Goal: Task Accomplishment & Management: Manage account settings

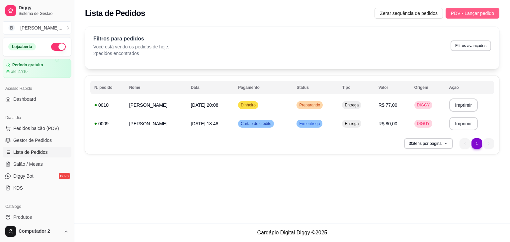
click at [464, 16] on span "PDV - Lançar pedido" at bounding box center [472, 13] width 43 height 7
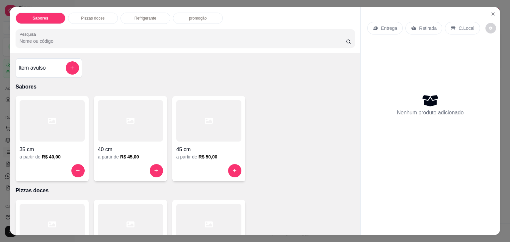
click at [210, 135] on div at bounding box center [208, 121] width 65 height 42
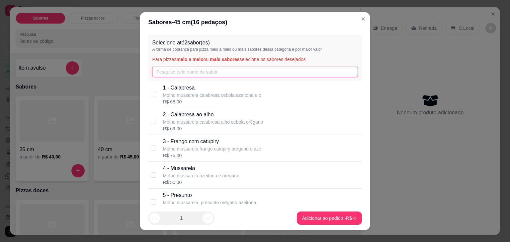
click at [193, 67] on input "text" at bounding box center [255, 72] width 206 height 11
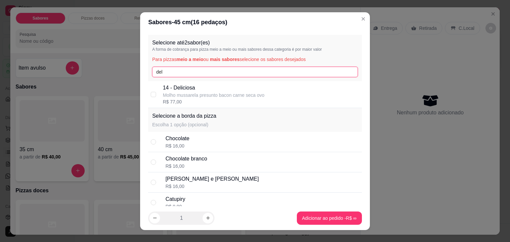
type input "del"
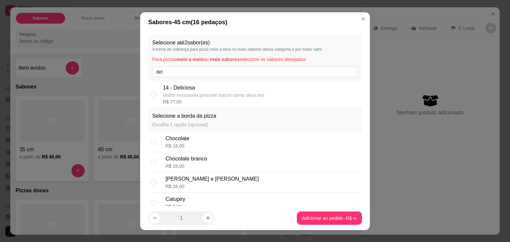
click at [181, 92] on p "Molho mussarela presunto bacon carne seca ovo" at bounding box center [214, 95] width 102 height 7
checkbox input "true"
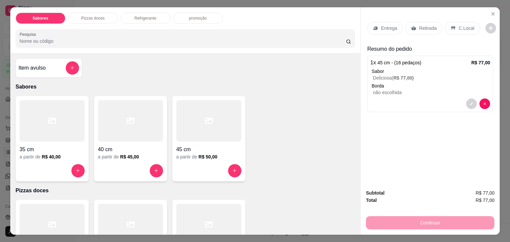
click at [382, 28] on p "Entrega" at bounding box center [389, 28] width 16 height 7
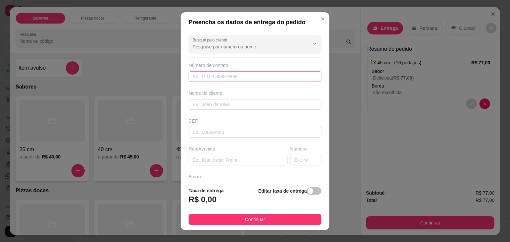
scroll to position [9, 0]
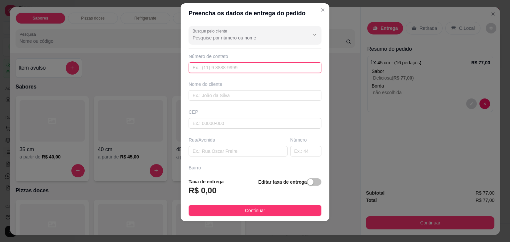
click at [237, 68] on input "text" at bounding box center [255, 67] width 133 height 11
type input "[PHONE_NUMBER]"
type input "[PERSON_NAME]"
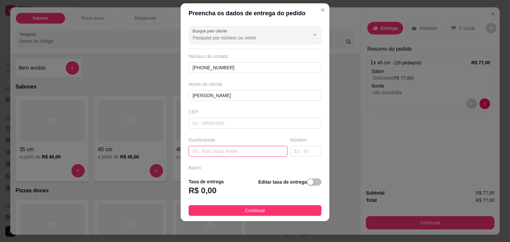
click at [212, 153] on input "text" at bounding box center [238, 151] width 99 height 11
type input "rua [PERSON_NAME]"
type input "04"
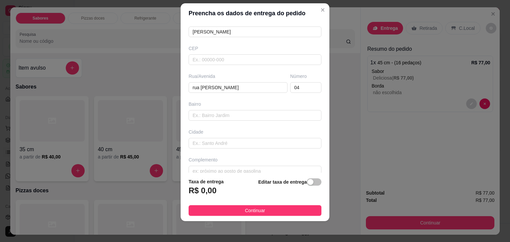
scroll to position [73, 0]
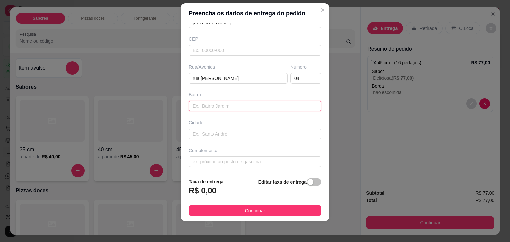
click at [228, 101] on input "text" at bounding box center [255, 106] width 133 height 11
type input "r"
type input "realengo"
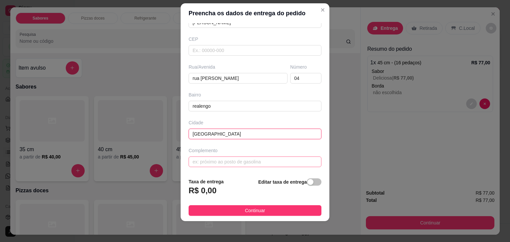
type input "[GEOGRAPHIC_DATA]"
click at [238, 159] on input "text" at bounding box center [255, 162] width 133 height 11
type input "e"
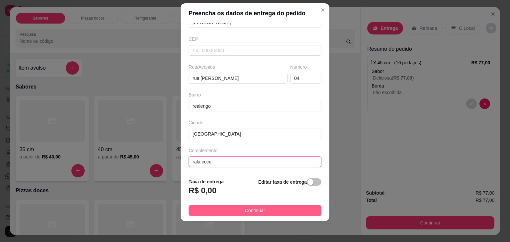
type input "rala coco"
click at [245, 208] on span "Continuar" at bounding box center [255, 210] width 20 height 7
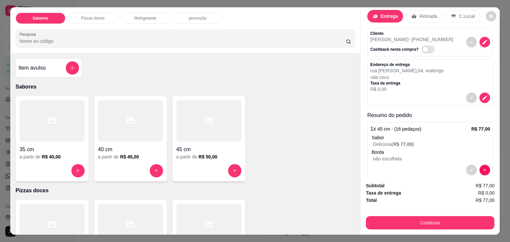
scroll to position [22, 0]
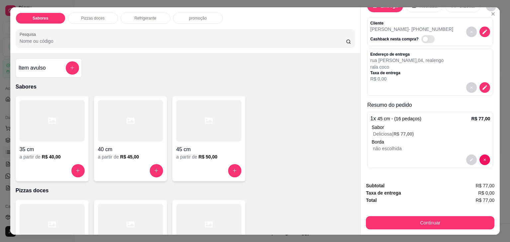
click at [393, 145] on p "não escolhida" at bounding box center [431, 148] width 117 height 7
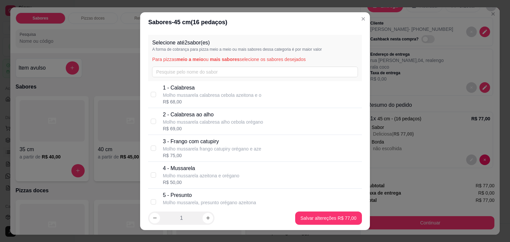
click at [197, 51] on p "A forma de cobrança para pizza meio a meio ou mais sabores dessa categoria é po…" at bounding box center [255, 49] width 206 height 5
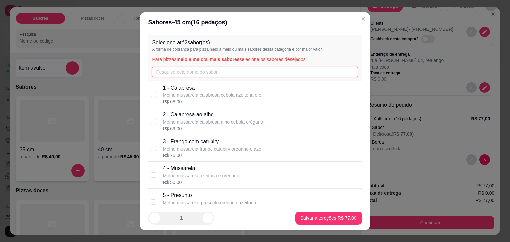
click at [205, 76] on input "text" at bounding box center [255, 72] width 206 height 11
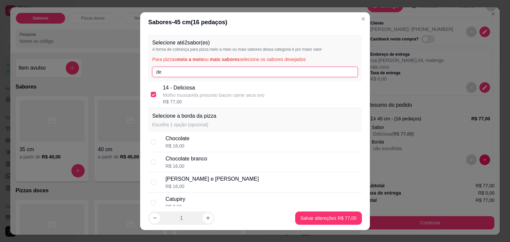
type input "d"
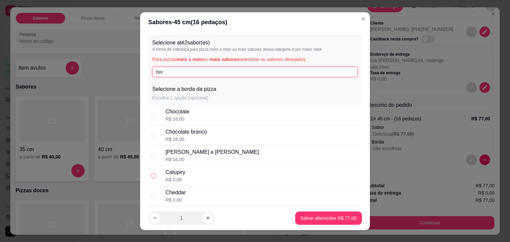
type input "bor"
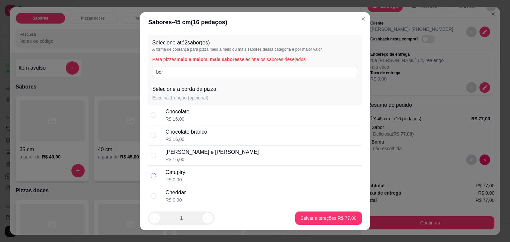
click at [151, 175] on input "radio" at bounding box center [153, 175] width 5 height 5
radio input "true"
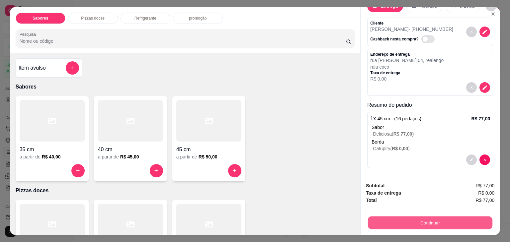
click at [422, 219] on button "Continuar" at bounding box center [430, 223] width 125 height 13
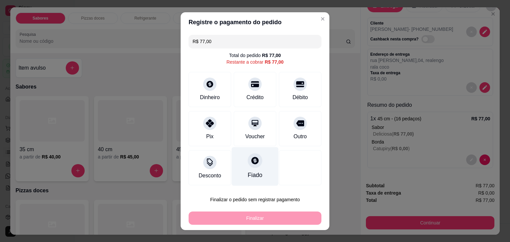
click at [256, 162] on div at bounding box center [255, 160] width 15 height 15
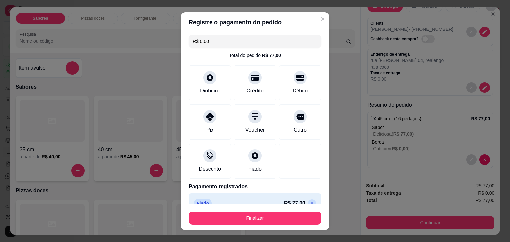
scroll to position [12, 0]
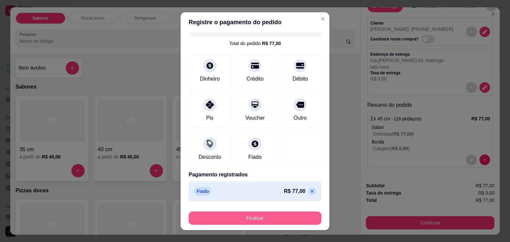
click at [244, 221] on button "Finalizar" at bounding box center [255, 218] width 133 height 13
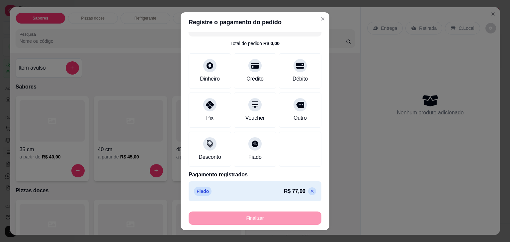
type input "-R$ 77,00"
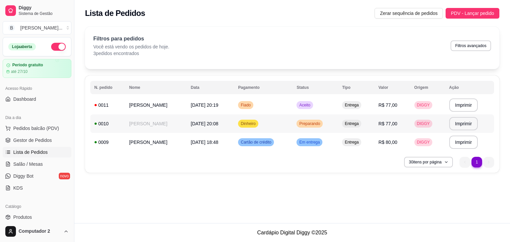
click at [303, 125] on span "Preparando" at bounding box center [310, 123] width 24 height 5
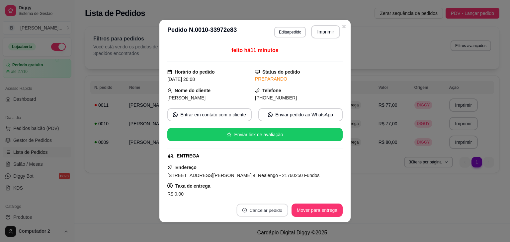
click at [252, 212] on button "Cancelar pedido" at bounding box center [261, 210] width 51 height 13
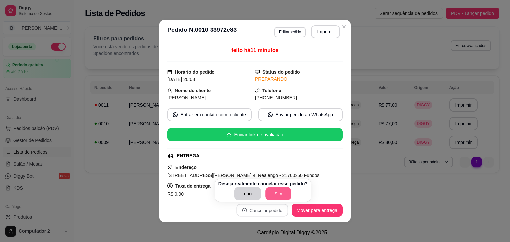
click at [278, 192] on button "Sim" at bounding box center [279, 194] width 26 height 13
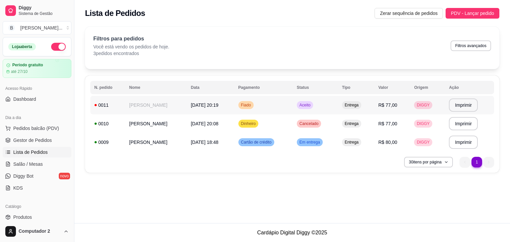
click at [332, 104] on td "Aceito" at bounding box center [315, 105] width 45 height 19
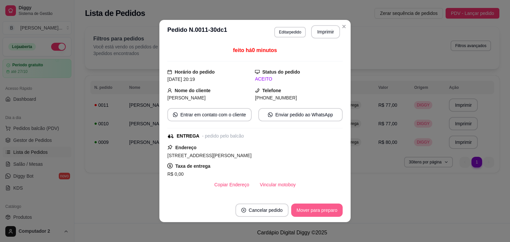
click at [302, 210] on button "Mover para preparo" at bounding box center [316, 210] width 51 height 13
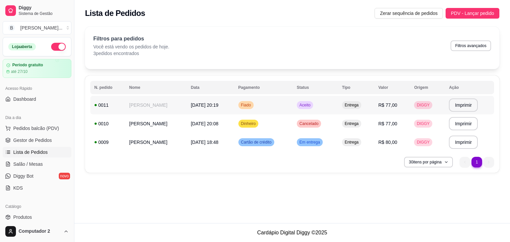
click at [303, 105] on span "Aceito" at bounding box center [305, 105] width 14 height 5
click at [461, 16] on span "PDV - Lançar pedido" at bounding box center [472, 13] width 43 height 7
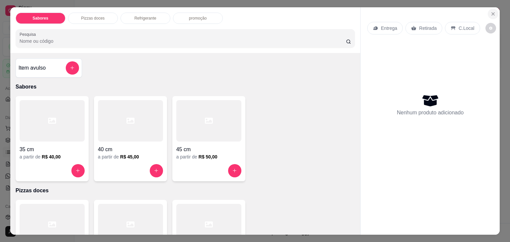
click at [491, 11] on icon "Close" at bounding box center [493, 13] width 5 height 5
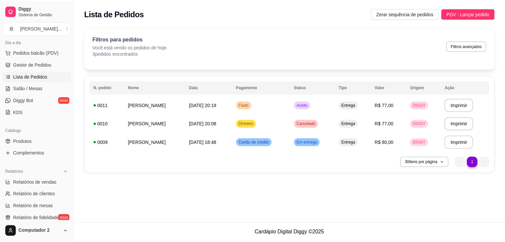
scroll to position [74, 0]
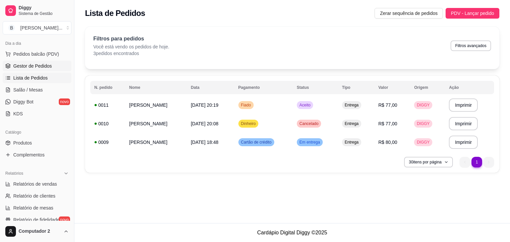
click at [34, 62] on link "Gestor de Pedidos" at bounding box center [37, 66] width 69 height 11
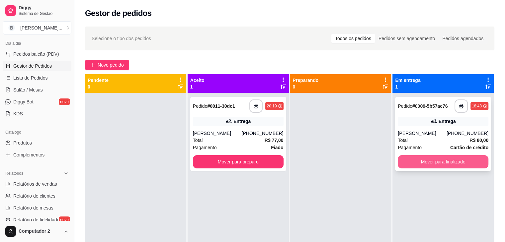
click at [409, 165] on button "Mover para finalizado" at bounding box center [443, 161] width 91 height 13
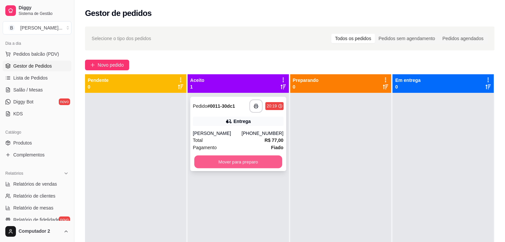
click at [214, 163] on button "Mover para preparo" at bounding box center [238, 162] width 88 height 13
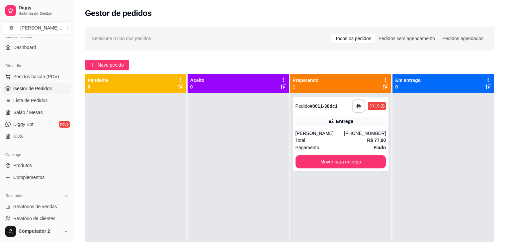
scroll to position [51, 0]
click at [51, 78] on span "Pedidos balcão (PDV)" at bounding box center [36, 77] width 46 height 7
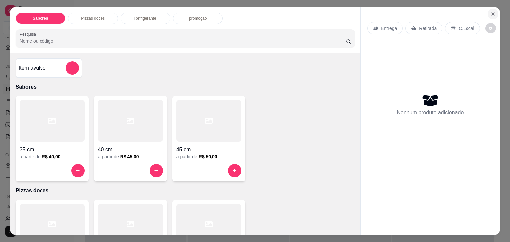
click at [491, 14] on icon "Close" at bounding box center [493, 13] width 5 height 5
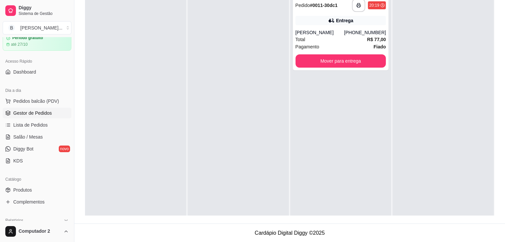
scroll to position [19, 0]
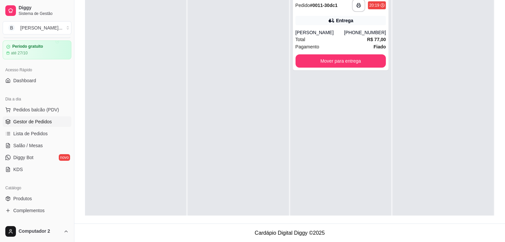
click at [68, 36] on div "Diggy Sistema de Gestão B Bella Pizzari ..." at bounding box center [37, 18] width 74 height 37
click at [71, 40] on button "Toggle Sidebar" at bounding box center [73, 121] width 5 height 242
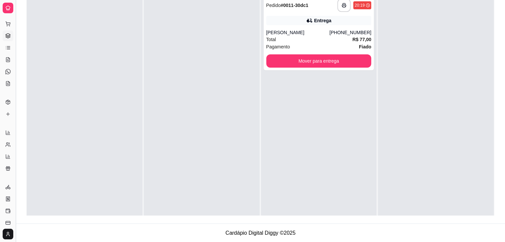
scroll to position [0, 0]
click at [71, 40] on div at bounding box center [85, 113] width 116 height 242
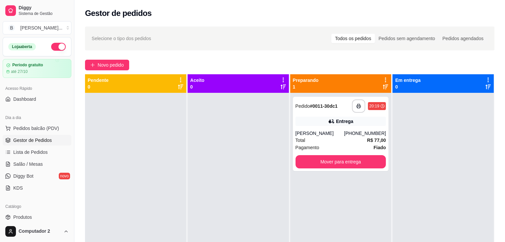
drag, startPoint x: 71, startPoint y: 47, endPoint x: 0, endPoint y: 134, distance: 112.3
click at [0, 134] on div "Diggy Sistema de Gestão B Bella Pizzari ... Loja aberta Período gratuito até 27…" at bounding box center [37, 121] width 74 height 242
click at [73, 101] on button "Toggle Sidebar" at bounding box center [73, 121] width 5 height 242
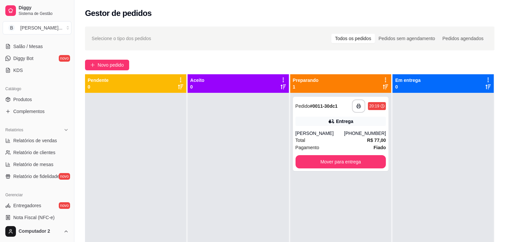
scroll to position [120, 0]
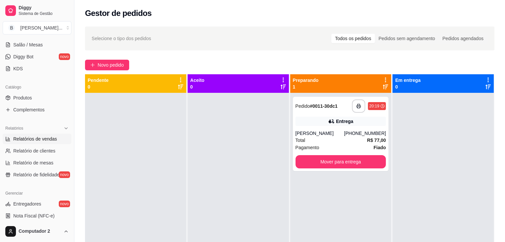
click at [47, 139] on span "Relatórios de vendas" at bounding box center [35, 139] width 44 height 7
select select "ALL"
select select "0"
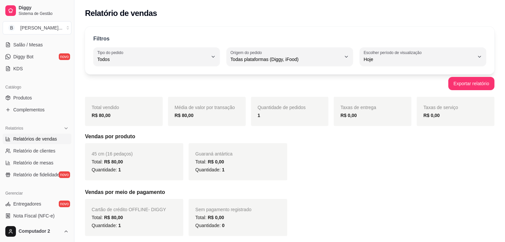
click at [47, 139] on span "Relatórios de vendas" at bounding box center [35, 139] width 44 height 7
click at [72, 138] on button "Toggle Sidebar" at bounding box center [73, 121] width 5 height 242
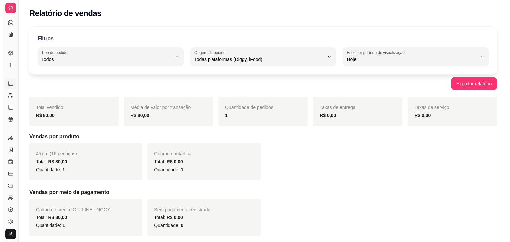
scroll to position [57, 0]
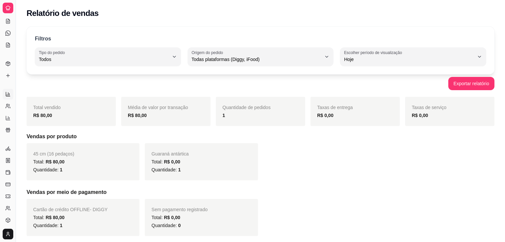
drag, startPoint x: 16, startPoint y: 119, endPoint x: 31, endPoint y: 122, distance: 14.9
click at [31, 122] on div "Diggy Sistema de Gestão B Bella Pizzari ... Loja aberta Período gratuito até 27…" at bounding box center [252, 191] width 505 height 382
drag, startPoint x: 16, startPoint y: 122, endPoint x: 25, endPoint y: 122, distance: 8.6
click at [25, 122] on div "Diggy Sistema de Gestão B Bella Pizzari ... Loja aberta Período gratuito até 27…" at bounding box center [252, 191] width 505 height 382
drag, startPoint x: 15, startPoint y: 122, endPoint x: 28, endPoint y: 121, distance: 13.0
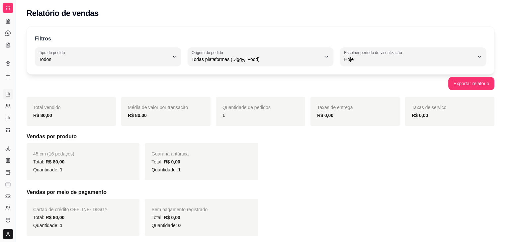
click at [28, 121] on div "Diggy Sistema de Gestão B Bella Pizzari ... Loja aberta Período gratuito até 27…" at bounding box center [252, 191] width 505 height 382
click at [8, 116] on icon at bounding box center [7, 118] width 5 height 5
select select "TOTAL_OF_ORDERS"
select select "7"
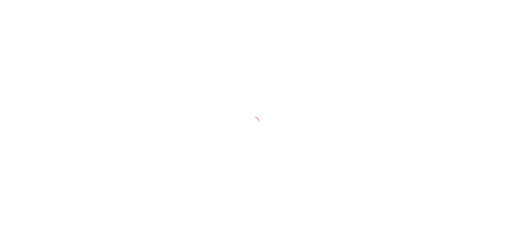
select select "TOTAL_OF_ORDERS"
select select "7"
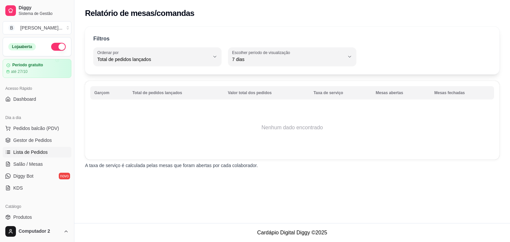
click at [18, 154] on span "Lista de Pedidos" at bounding box center [30, 152] width 35 height 7
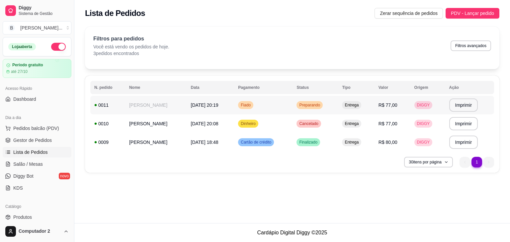
click at [384, 106] on span "R$ 77,00" at bounding box center [388, 105] width 19 height 5
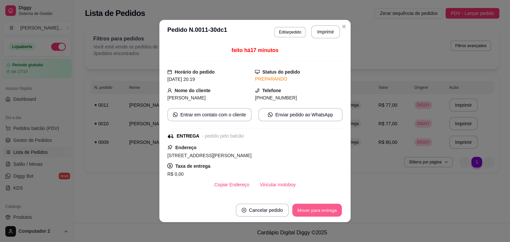
click at [307, 205] on button "Mover para entrega" at bounding box center [317, 210] width 50 height 13
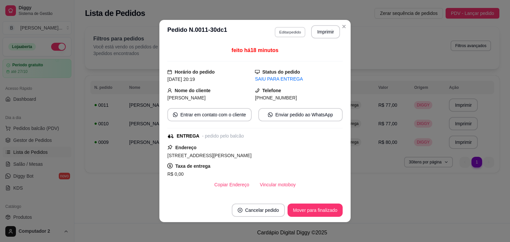
click at [295, 35] on button "Editar pedido" at bounding box center [290, 32] width 31 height 10
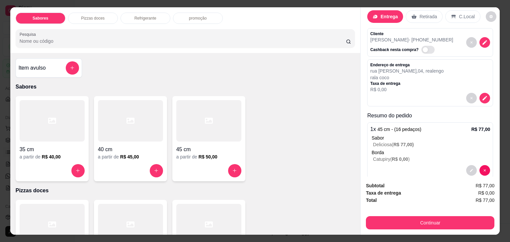
scroll to position [11, 0]
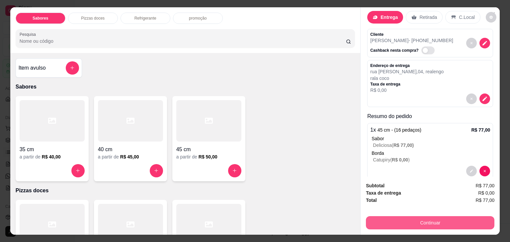
click at [404, 217] on button "Continuar" at bounding box center [430, 223] width 129 height 13
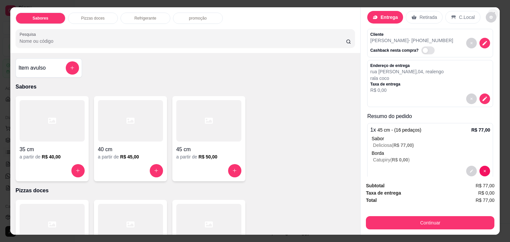
click at [494, 10] on button "Close" at bounding box center [493, 14] width 11 height 11
